Goal: Information Seeking & Learning: Find specific fact

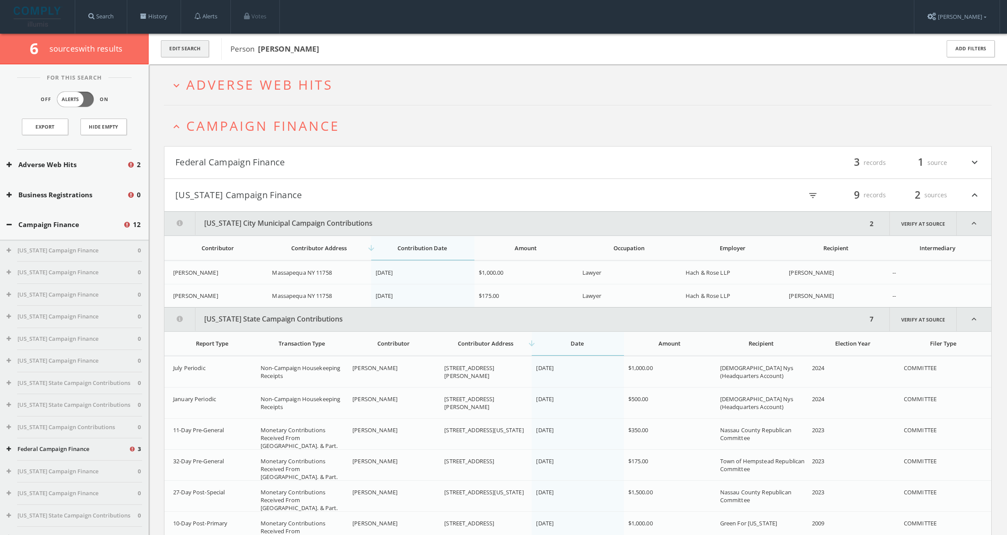
click at [185, 47] on button "Edit Search" at bounding box center [185, 48] width 48 height 17
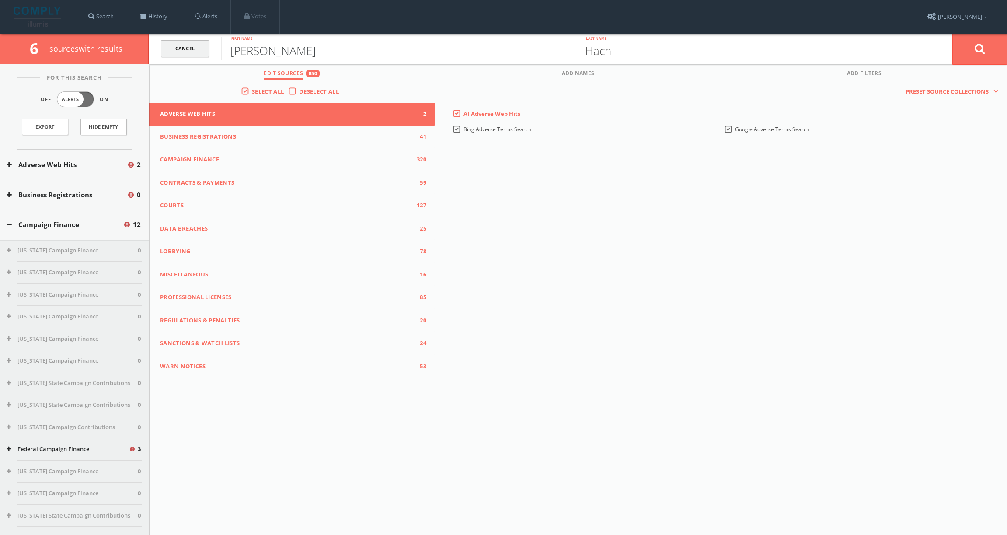
drag, startPoint x: 287, startPoint y: 51, endPoint x: 197, endPoint y: 47, distance: 90.1
click at [196, 48] on form "Cancel [PERSON_NAME] First name [PERSON_NAME] Last name Cancel" at bounding box center [578, 49] width 858 height 31
type input "[PERSON_NAME]"
type input "Ciscomani"
click at [952, 33] on button at bounding box center [979, 48] width 55 height 31
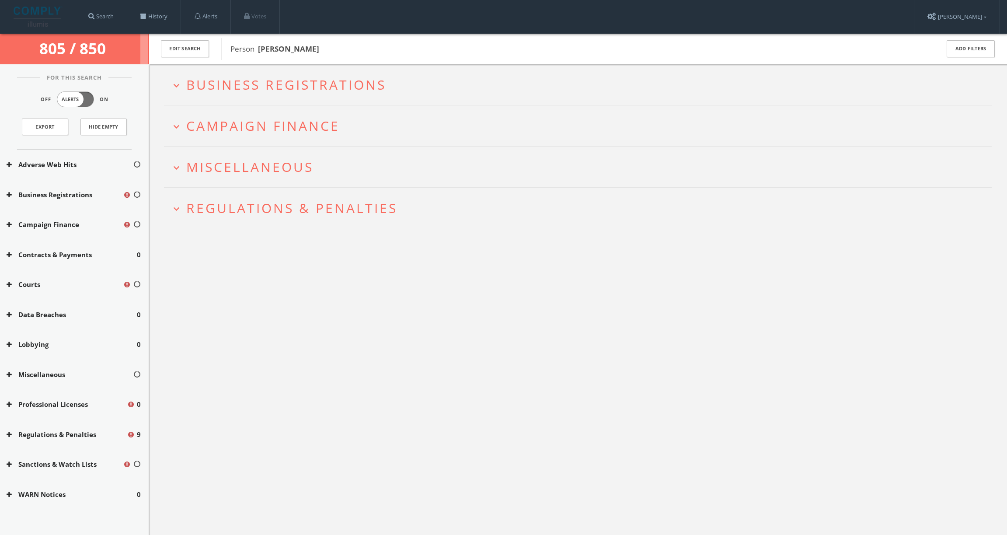
click at [279, 208] on span "Regulations & Penalties" at bounding box center [291, 208] width 211 height 18
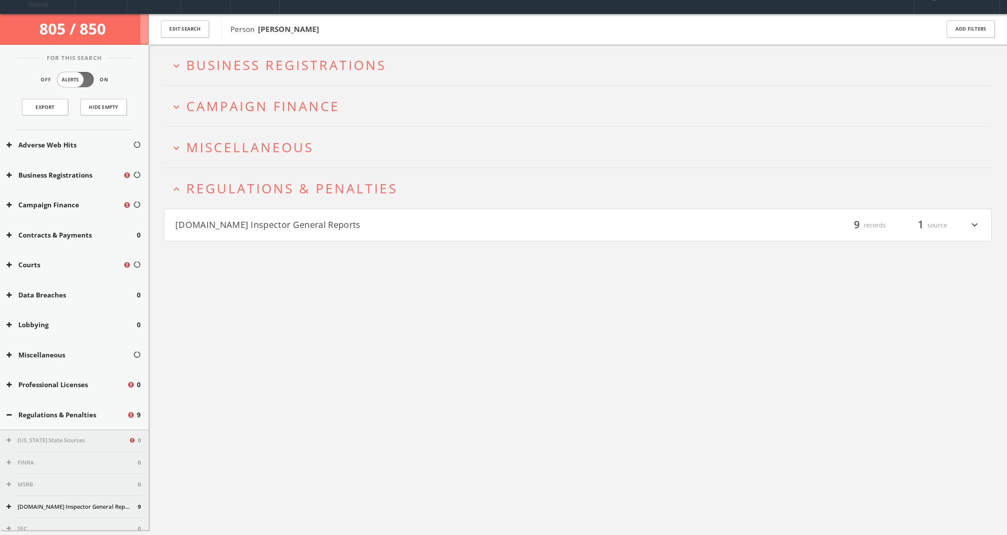
scroll to position [51, 0]
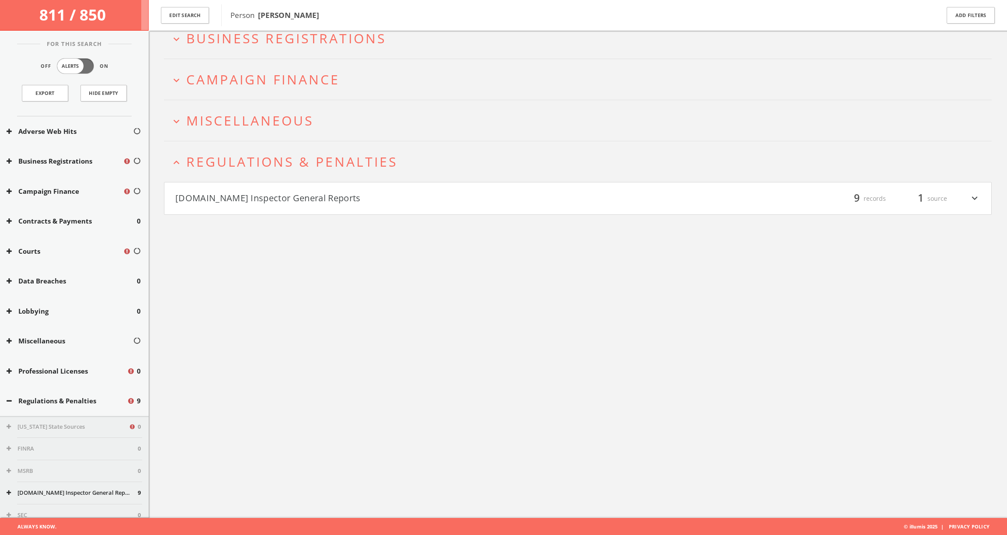
click at [267, 200] on button "[DOMAIN_NAME] Inspector General Reports" at bounding box center [376, 198] width 403 height 15
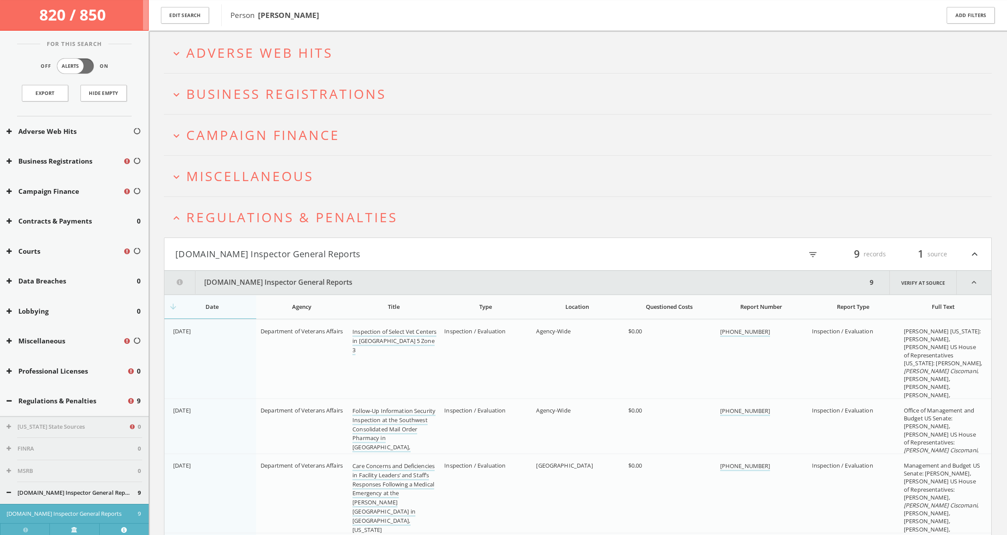
scroll to position [0, 0]
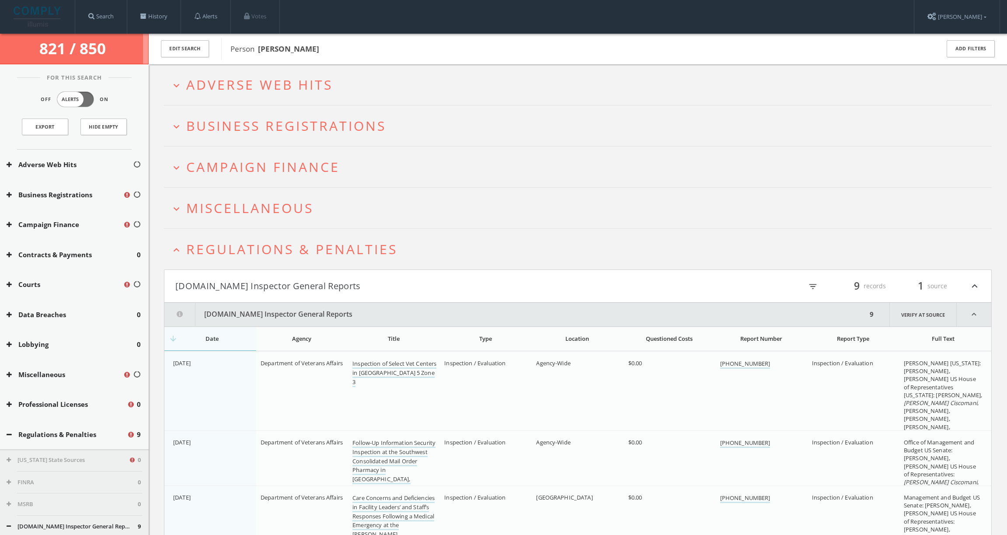
click at [267, 261] on h2 "expand_less Regulations & Penalties" at bounding box center [578, 249] width 828 height 41
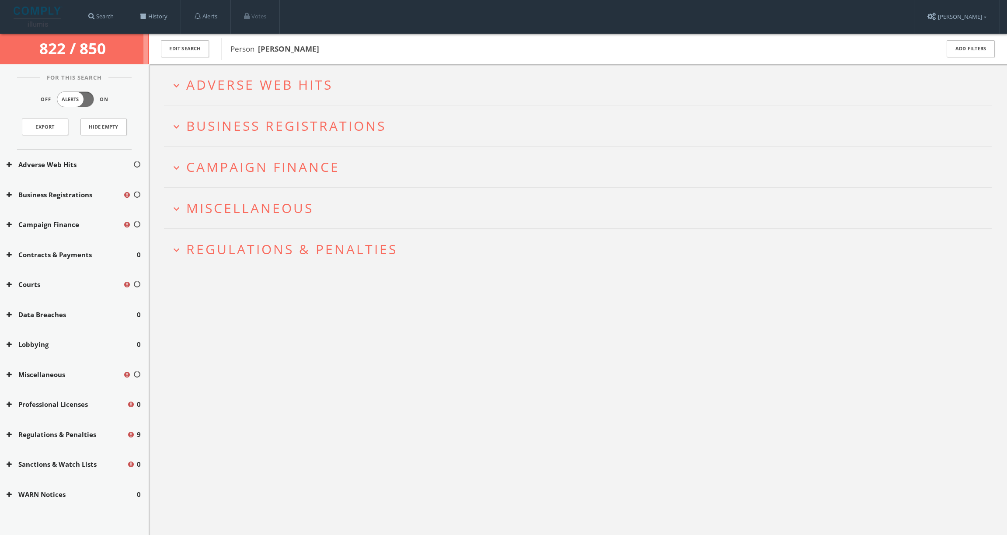
click at [256, 173] on span "Campaign Finance" at bounding box center [262, 167] width 153 height 18
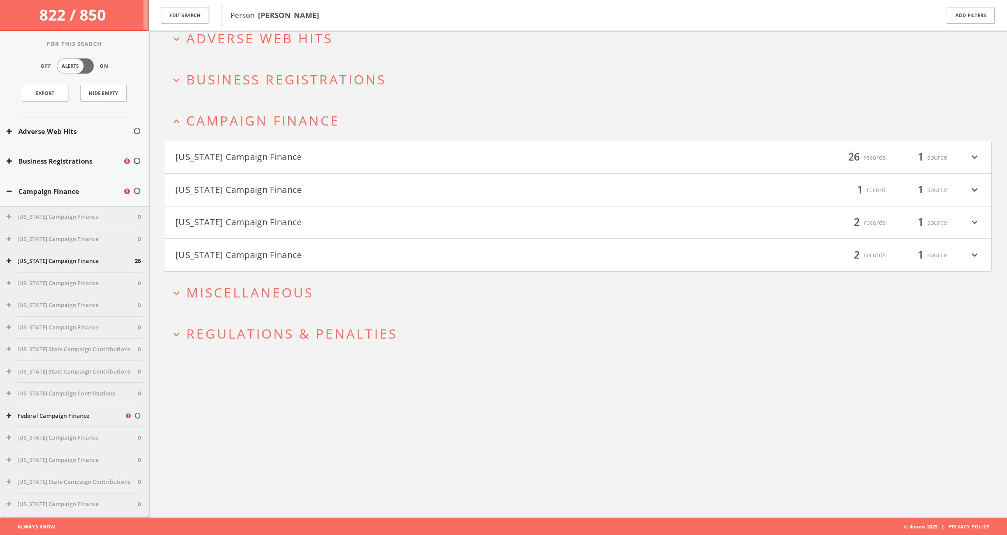
scroll to position [51, 0]
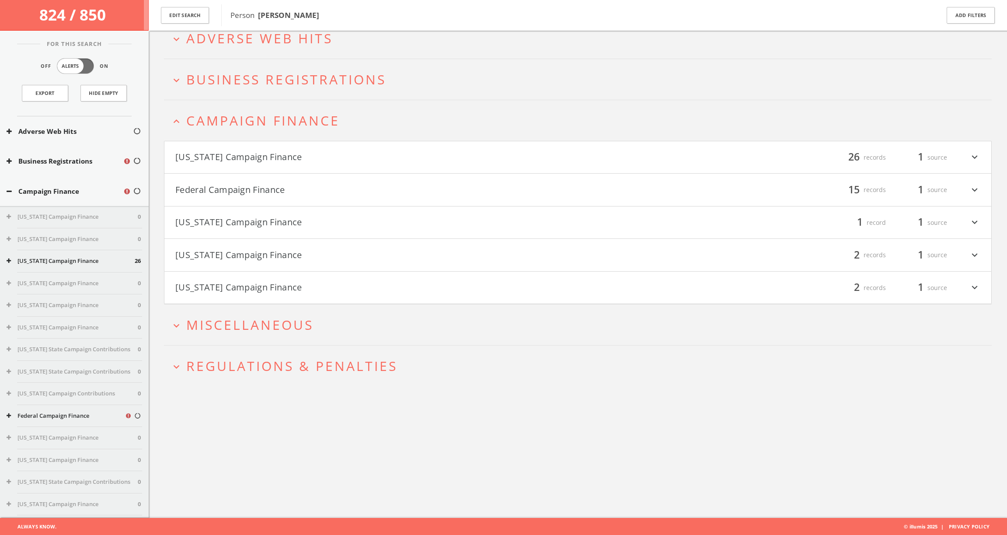
click at [274, 290] on button "[US_STATE] Campaign Finance" at bounding box center [376, 287] width 403 height 15
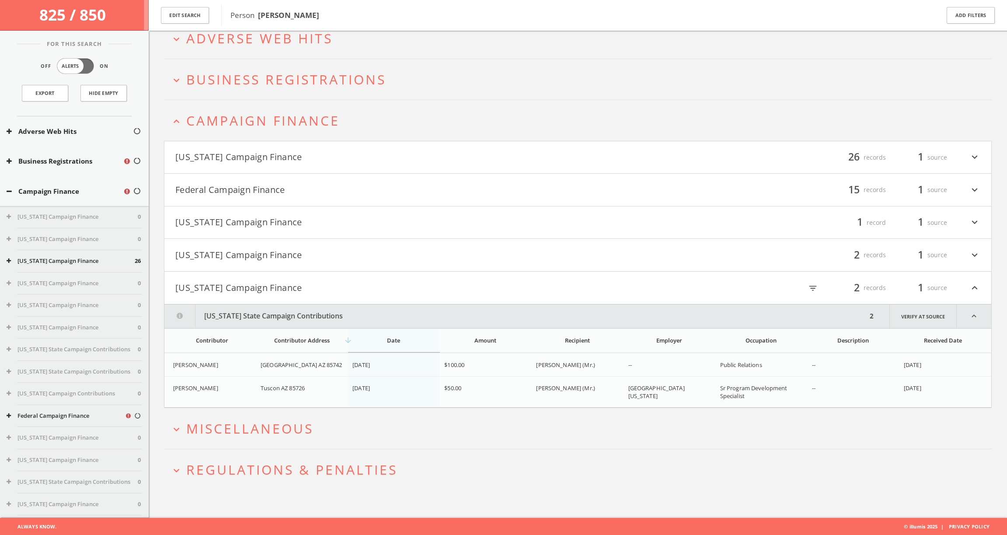
click at [263, 263] on h4 "[US_STATE] Campaign Finance filter_list 2 records 1 source expand_more" at bounding box center [577, 255] width 827 height 32
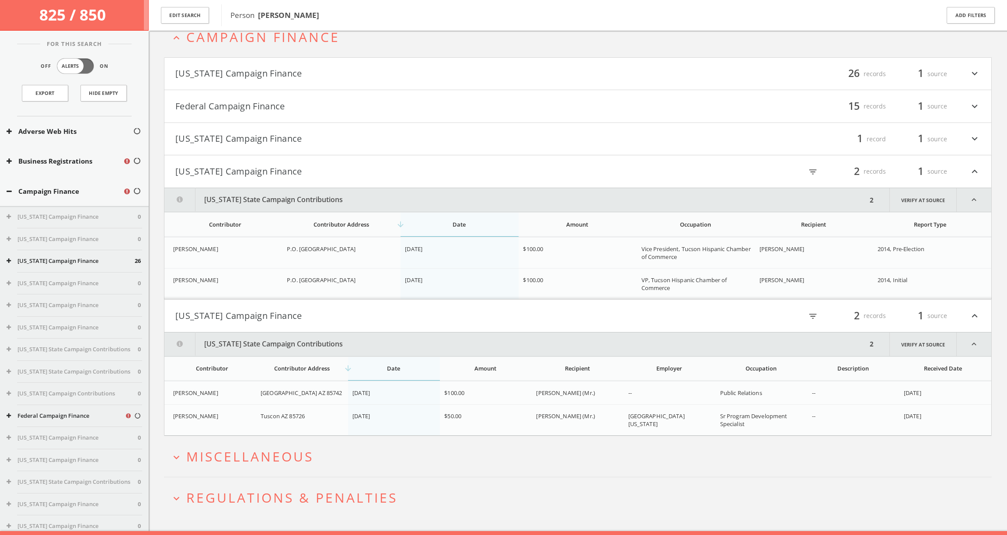
scroll to position [148, 0]
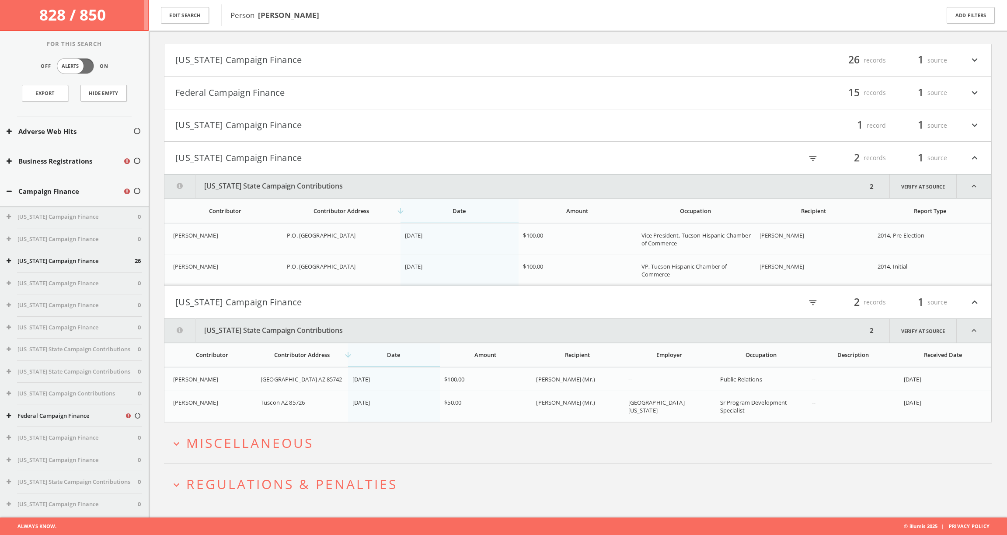
click at [238, 127] on button "[US_STATE] Campaign Finance" at bounding box center [376, 125] width 403 height 15
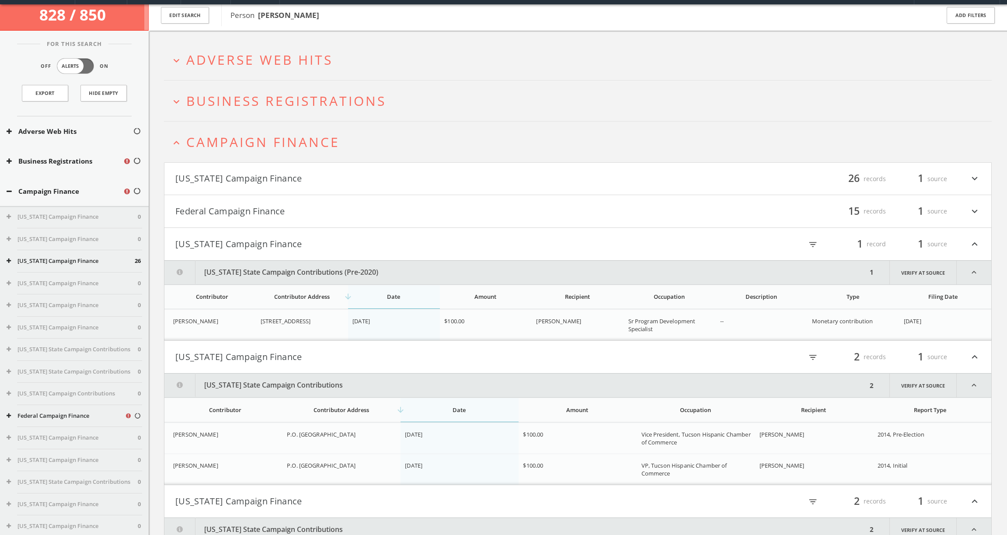
scroll to position [3, 0]
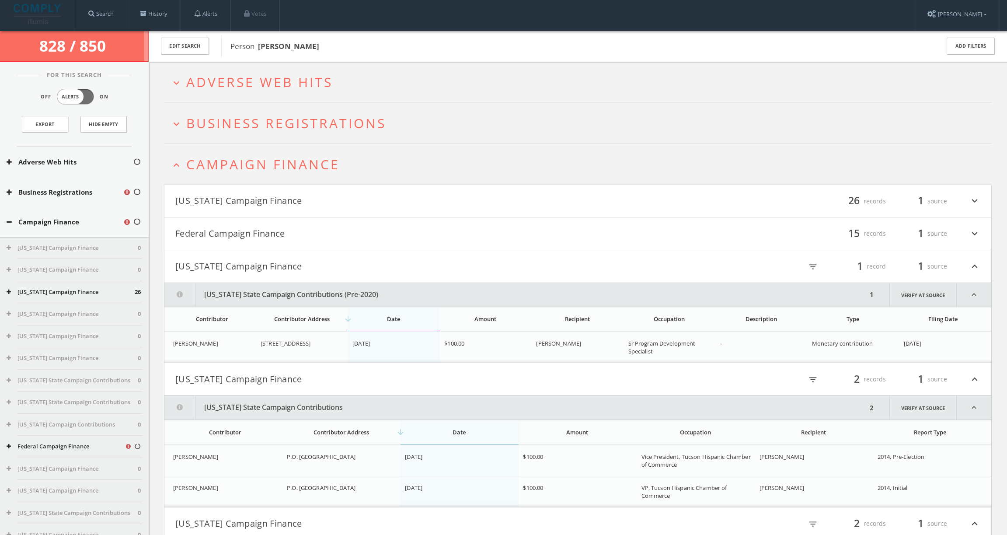
click at [255, 234] on button "Federal Campaign Finance" at bounding box center [376, 233] width 403 height 15
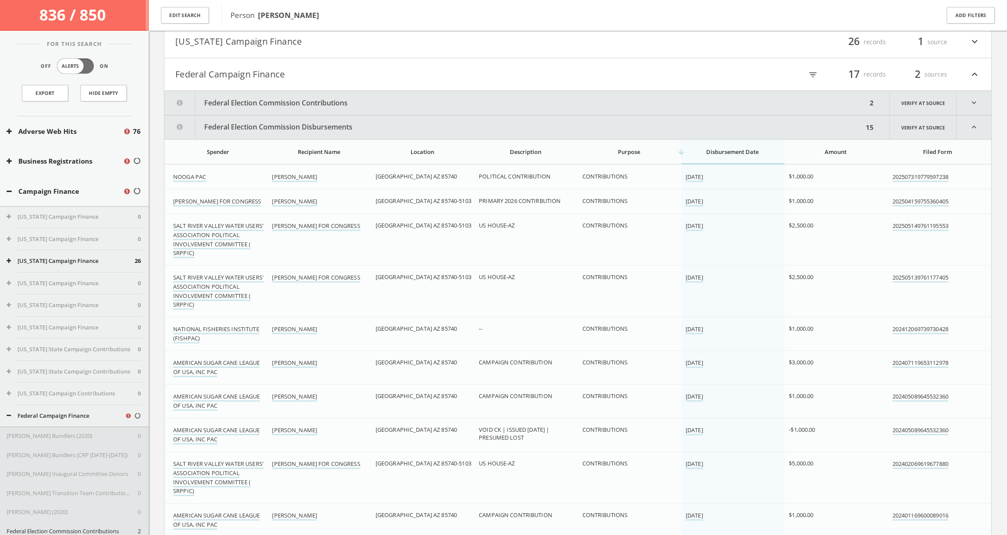
scroll to position [105, 0]
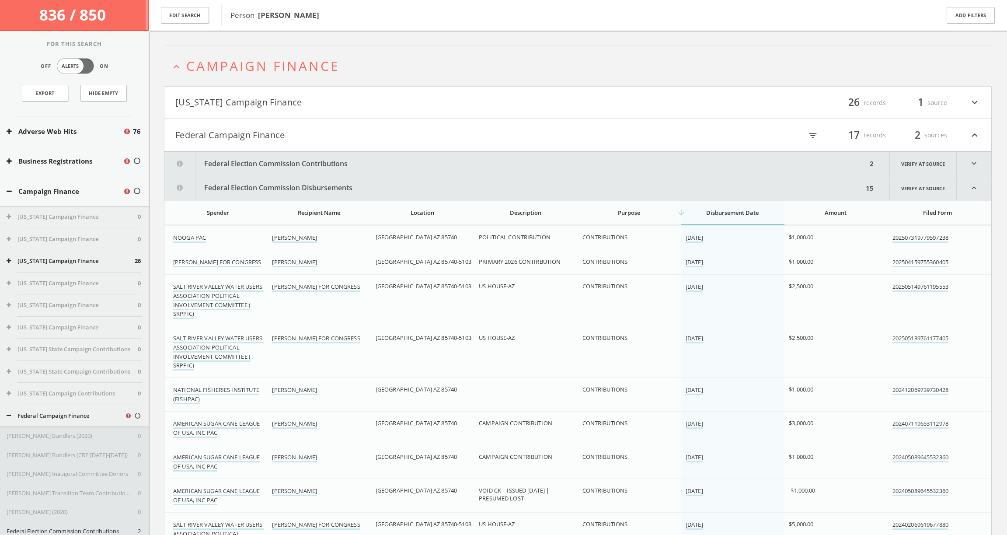
click at [277, 198] on button "Federal Election Commission Disbursements" at bounding box center [513, 188] width 699 height 24
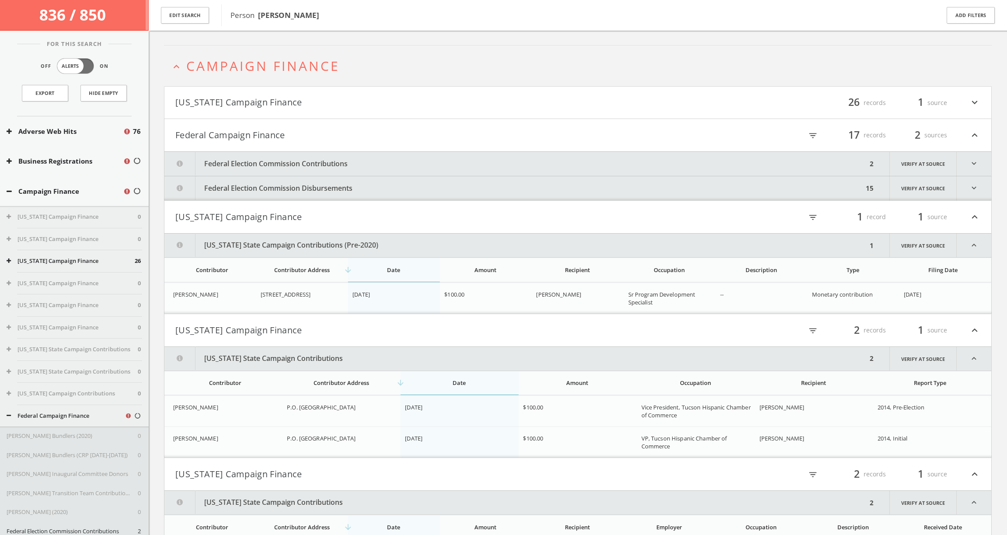
click at [251, 192] on button "Federal Election Commission Disbursements" at bounding box center [513, 188] width 699 height 24
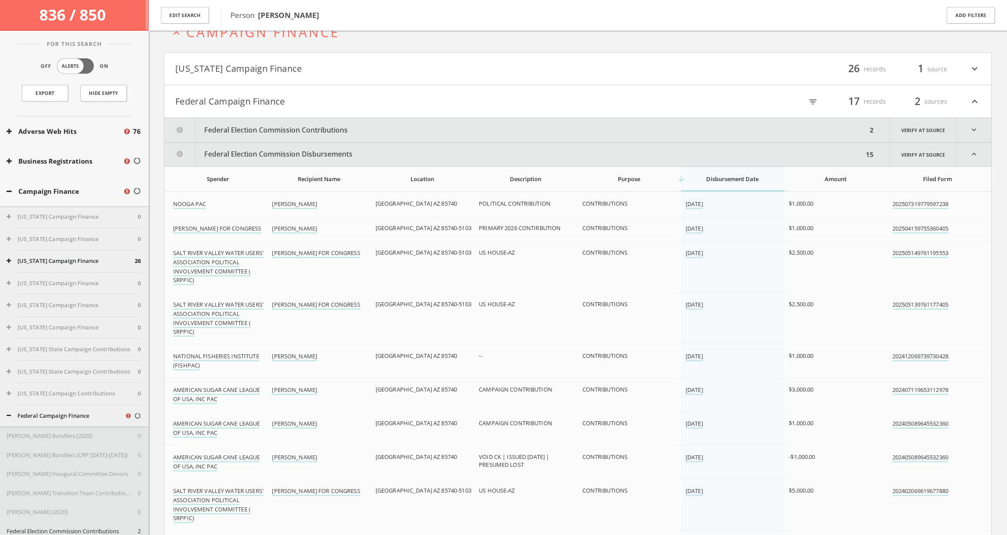
scroll to position [136, 0]
click at [261, 158] on button "Federal Election Commission Disbursements" at bounding box center [513, 157] width 699 height 24
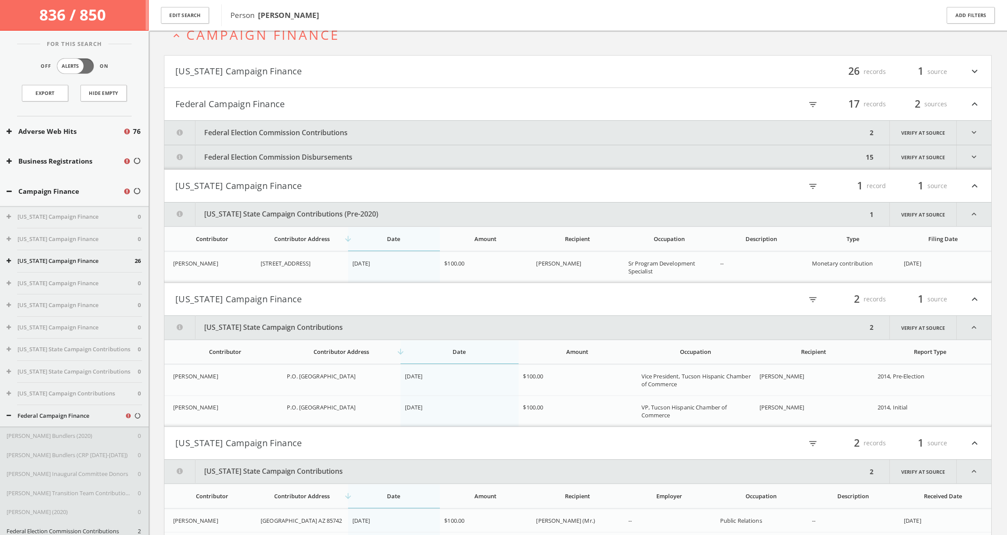
click at [254, 188] on button "[US_STATE] Campaign Finance" at bounding box center [376, 185] width 403 height 15
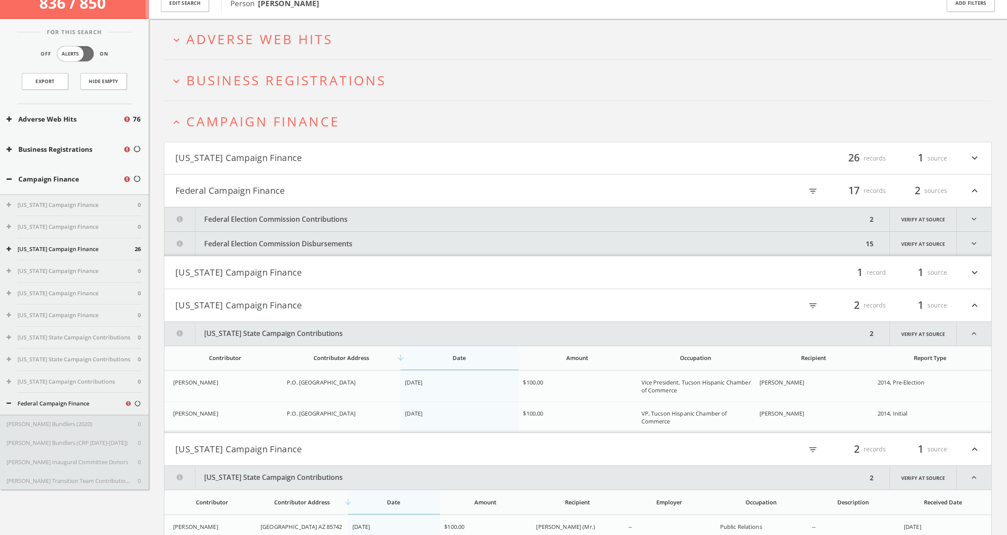
scroll to position [0, 0]
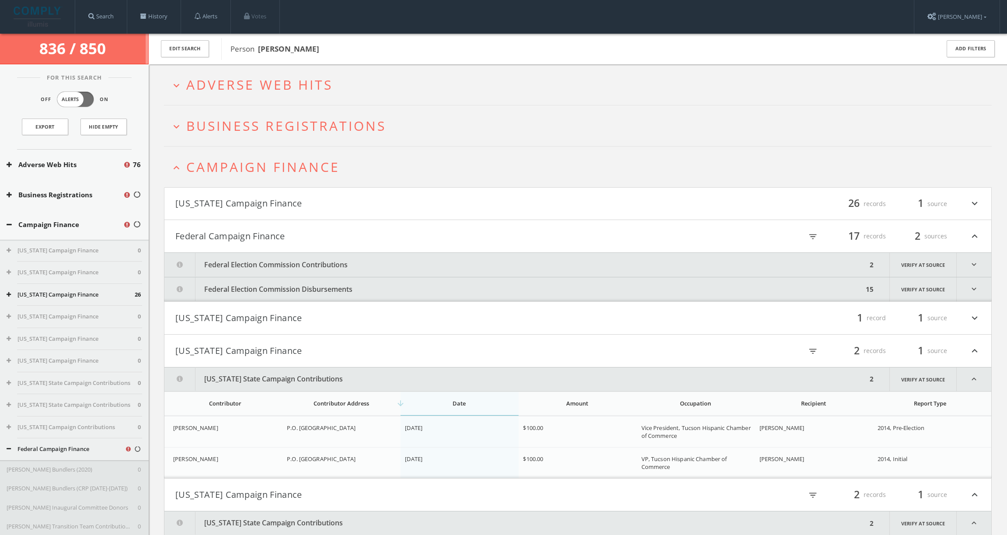
click at [262, 128] on span "Business Registrations" at bounding box center [286, 126] width 200 height 18
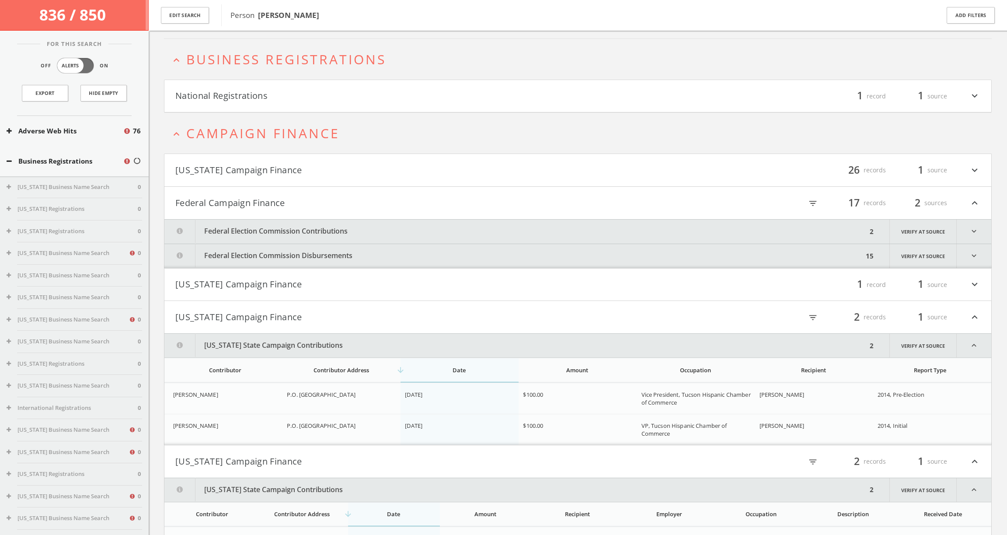
scroll to position [75, 0]
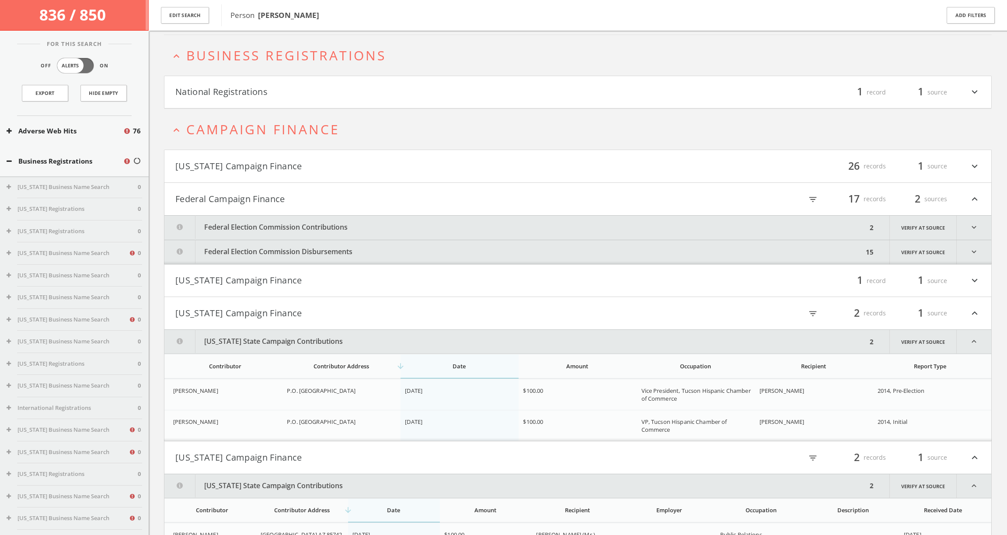
click at [237, 118] on html "Search History Alerts Votes [PERSON_NAME] Edit Profile Change Password Security…" at bounding box center [503, 307] width 1007 height 765
click at [236, 94] on button "National Registrations" at bounding box center [376, 92] width 403 height 15
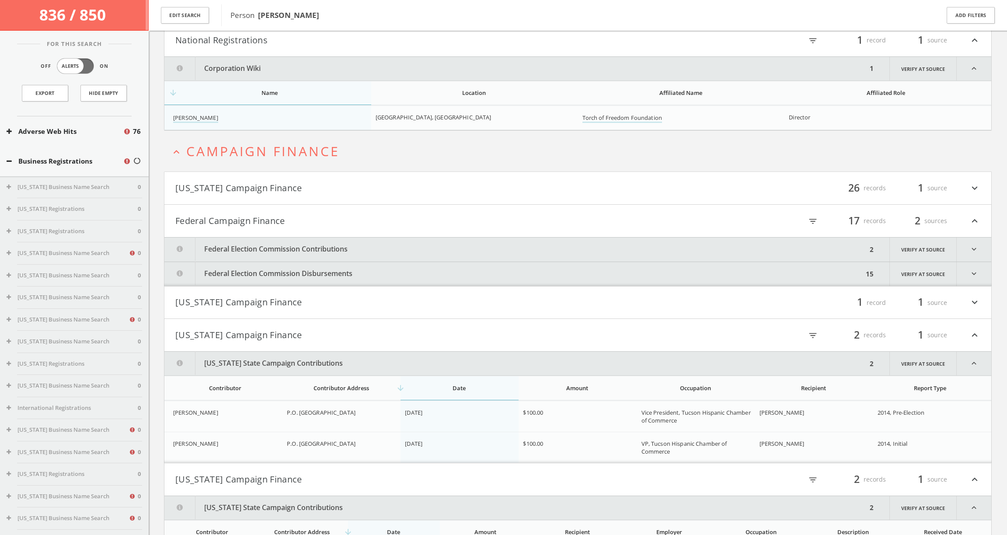
scroll to position [117, 0]
